Goal: Navigation & Orientation: Find specific page/section

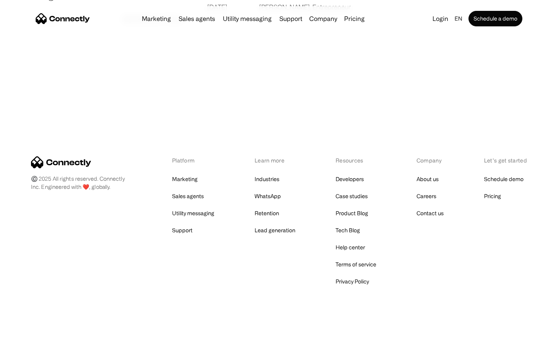
scroll to position [1490, 0]
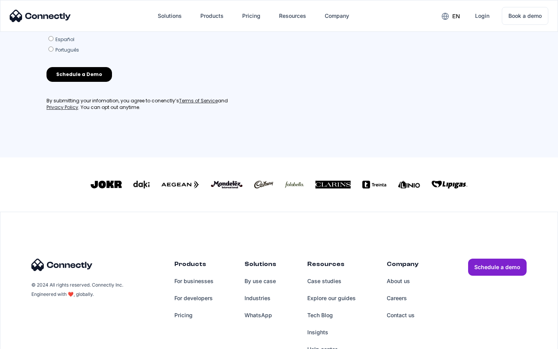
scroll to position [333, 0]
